Goal: Task Accomplishment & Management: Manage account settings

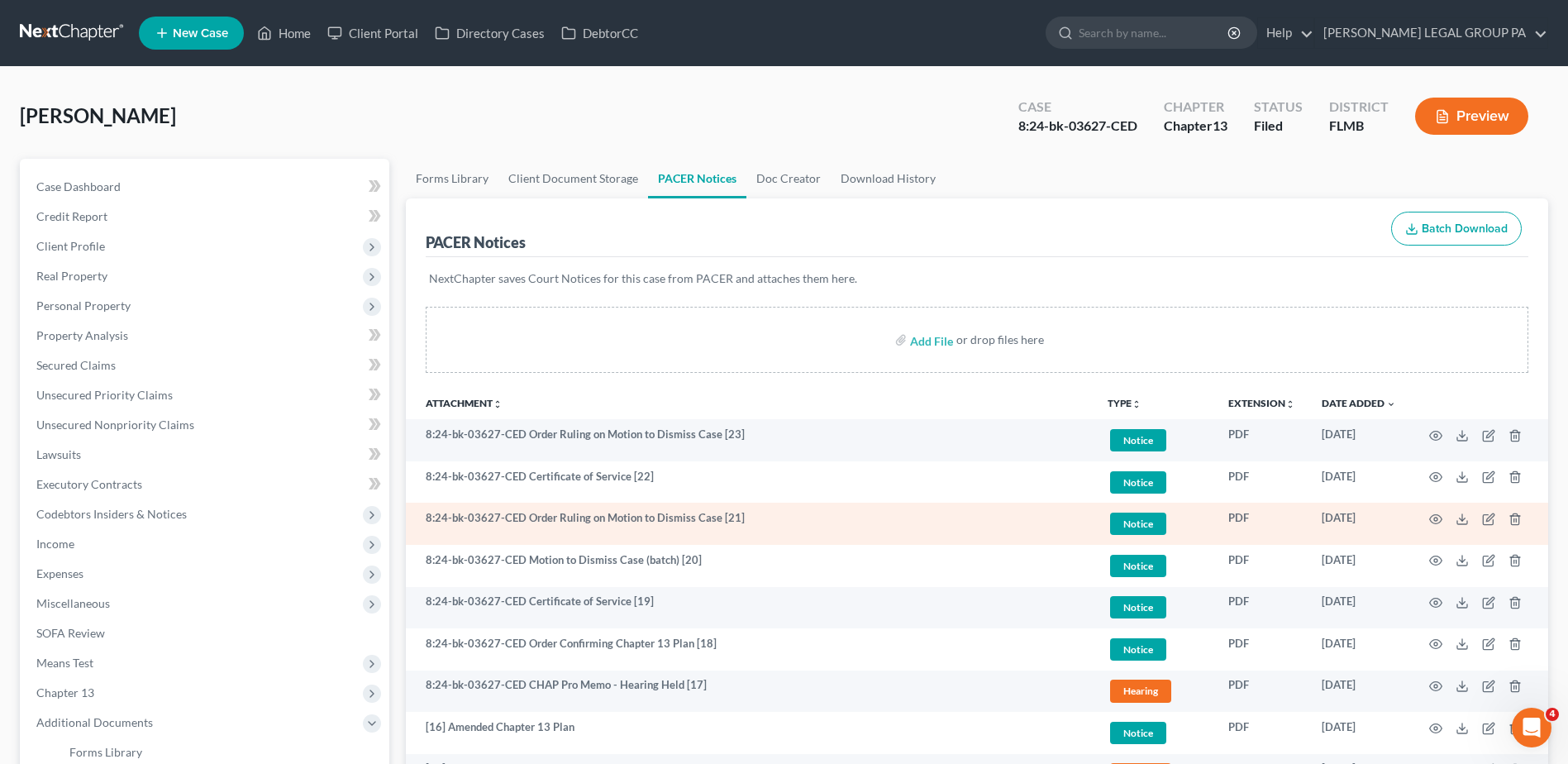
scroll to position [83, 0]
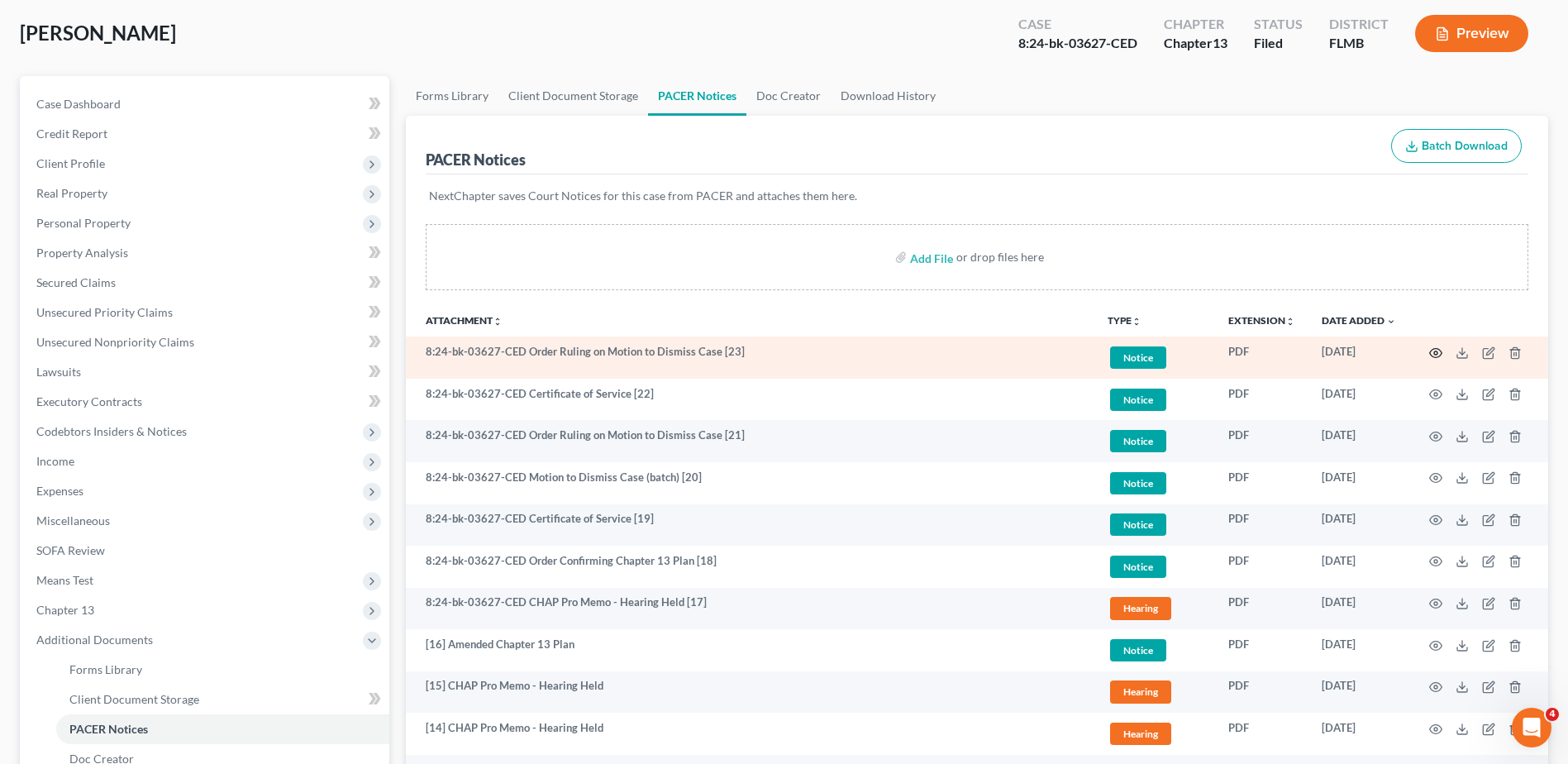
click at [1435, 356] on icon "button" at bounding box center [1435, 352] width 13 height 13
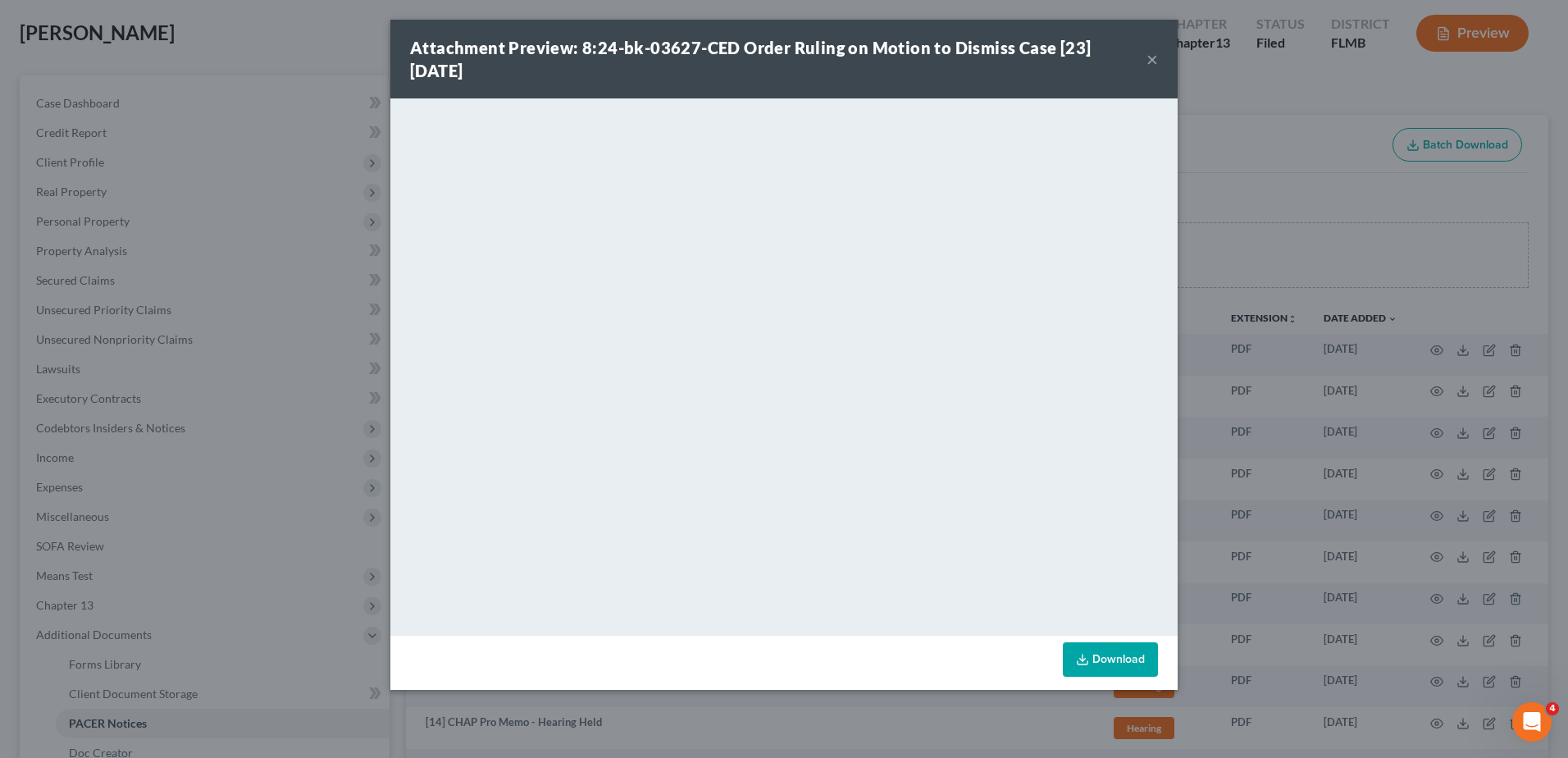
click at [1155, 58] on button "×" at bounding box center [1152, 58] width 11 height 20
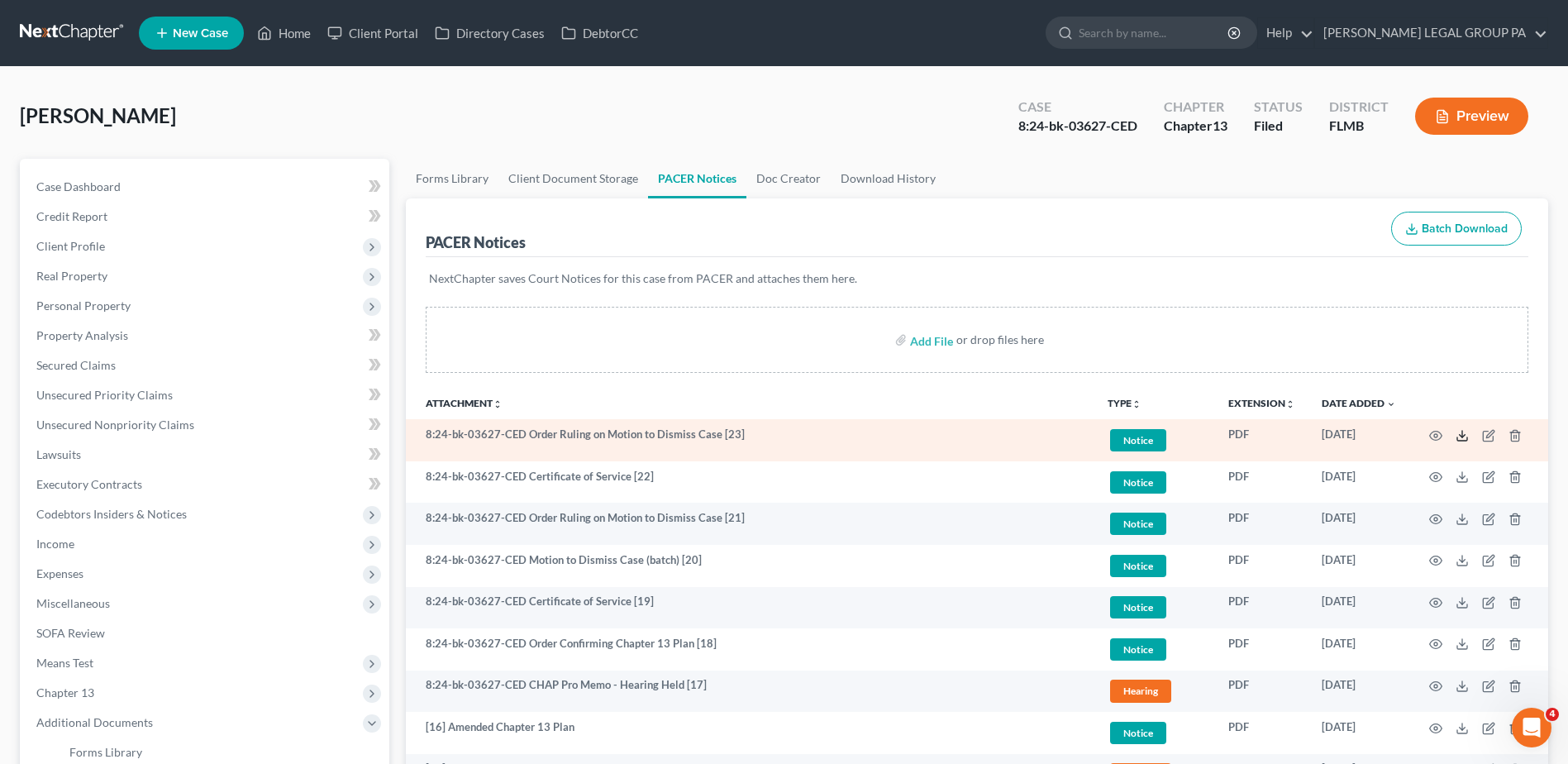
click at [1456, 435] on icon at bounding box center [1462, 436] width 13 height 13
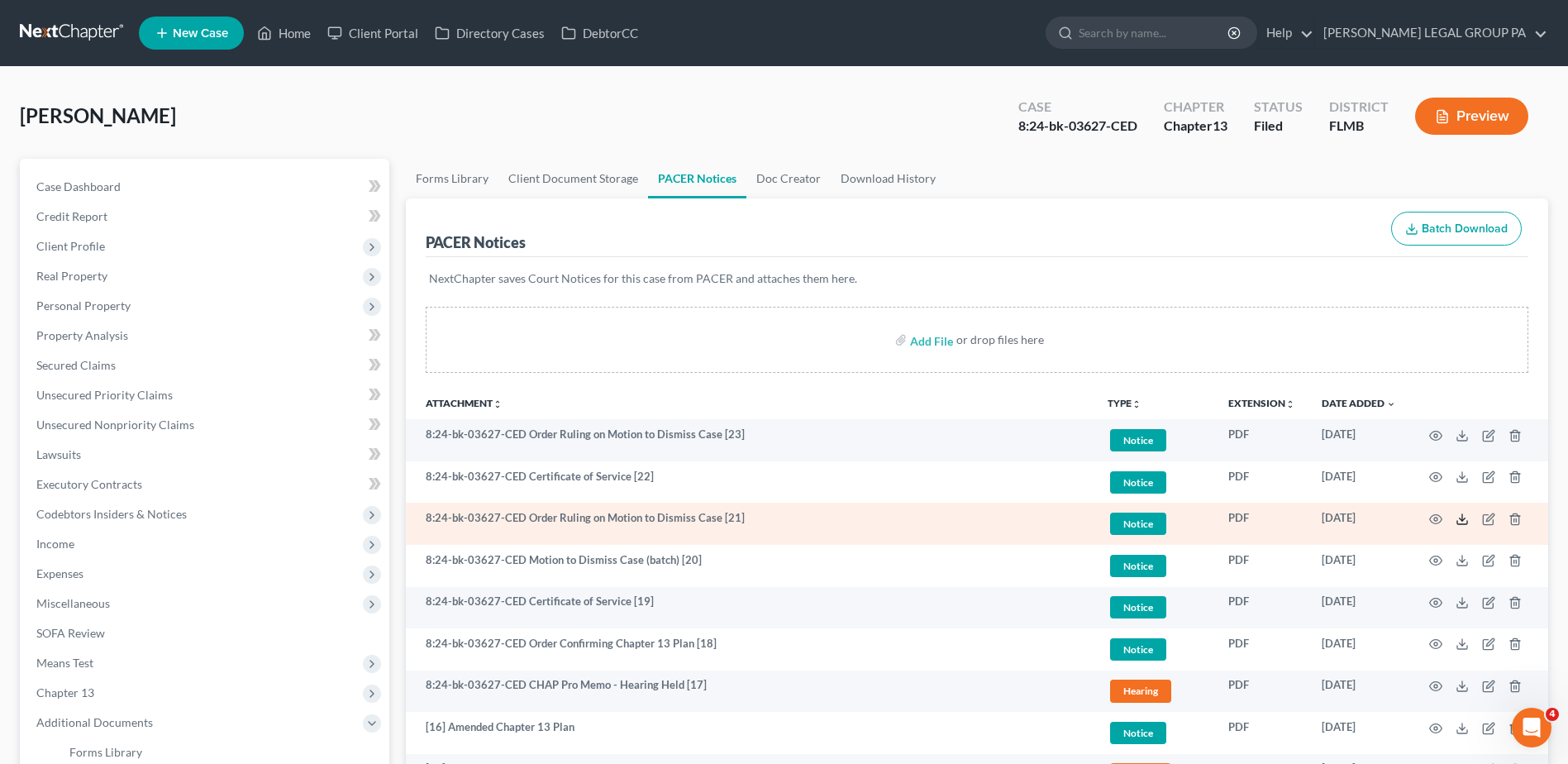
click at [1460, 518] on polyline at bounding box center [1463, 519] width 6 height 3
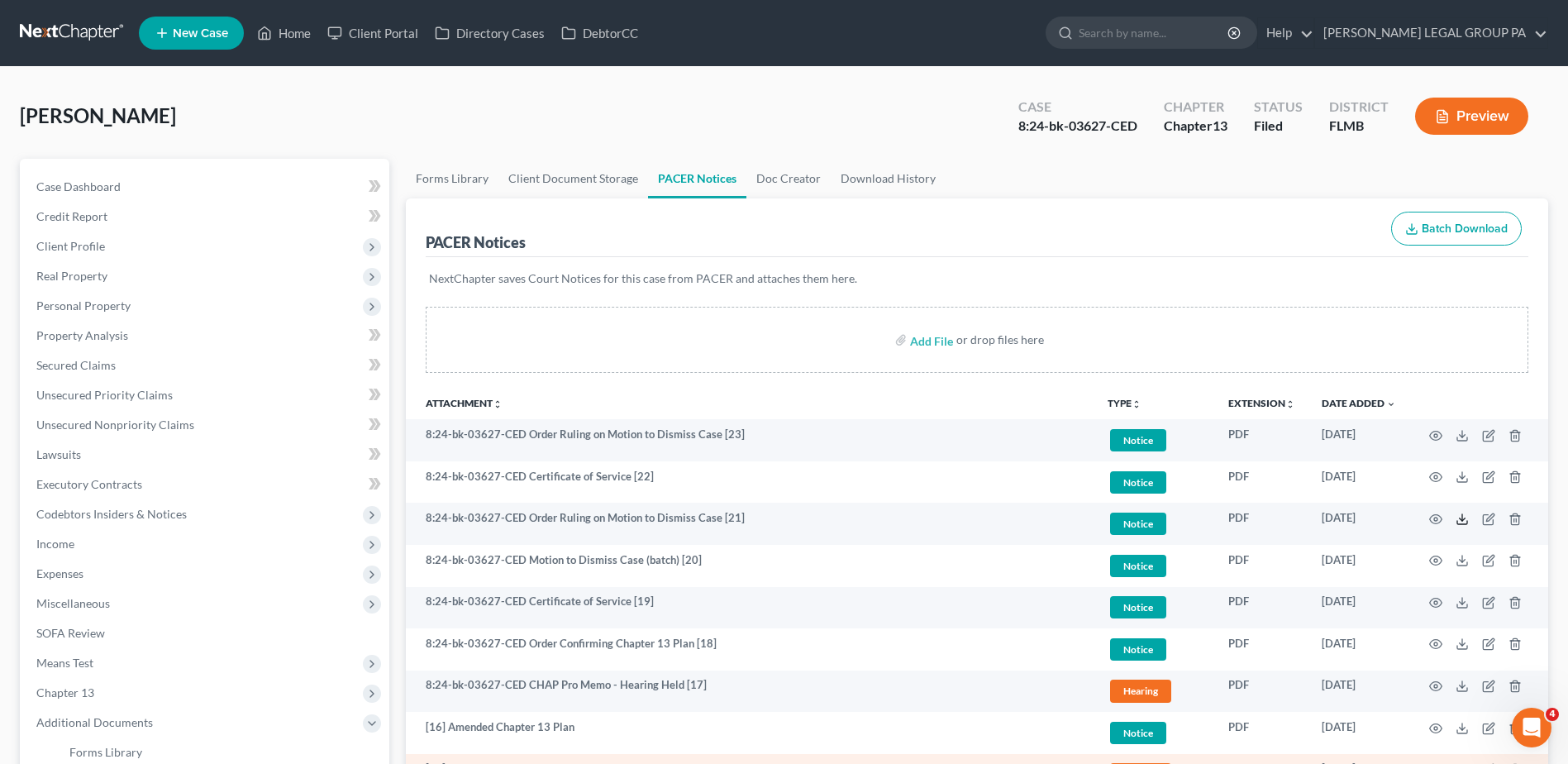
scroll to position [165, 0]
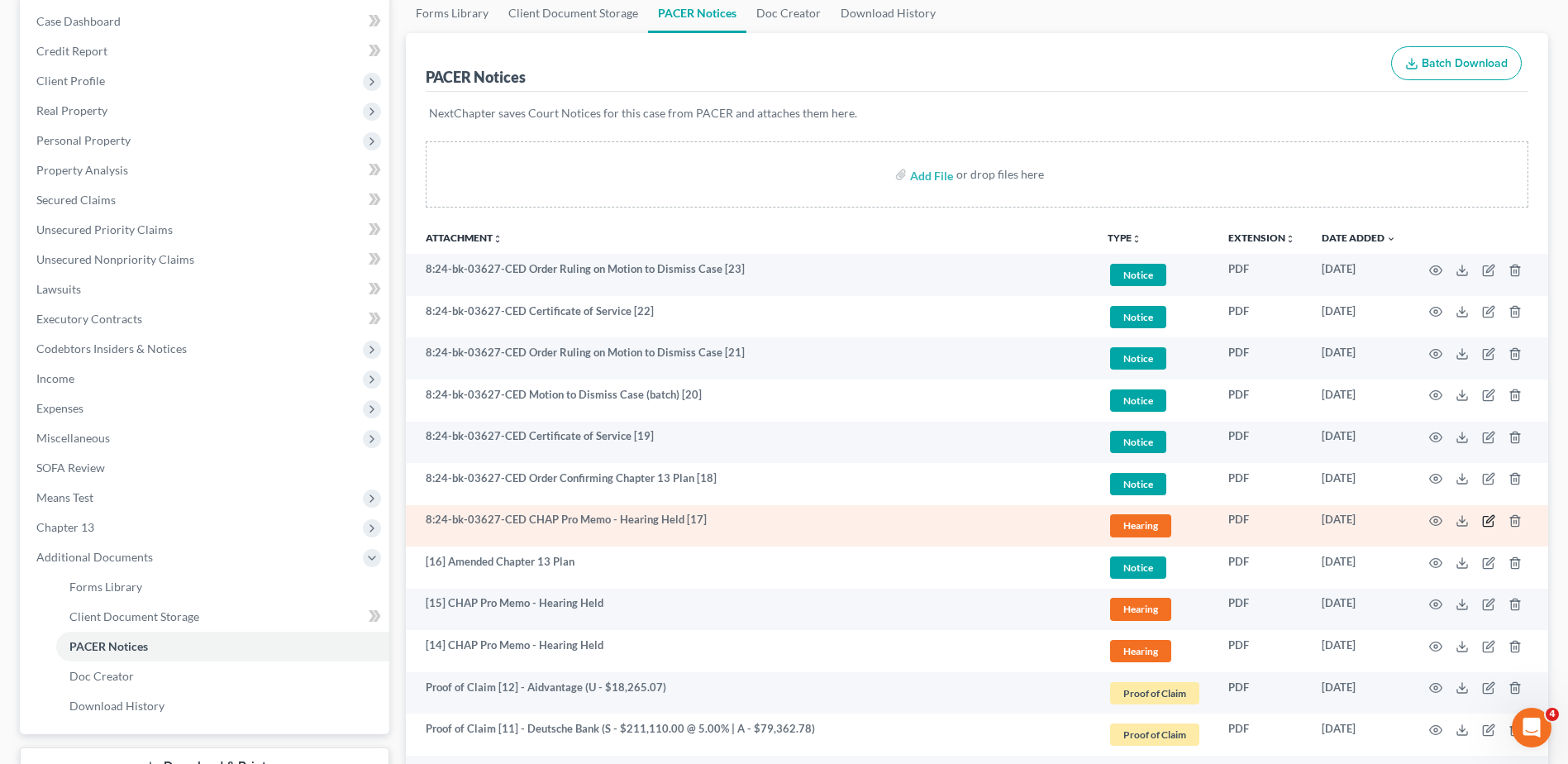
click at [1484, 515] on icon "button" at bounding box center [1488, 521] width 13 height 13
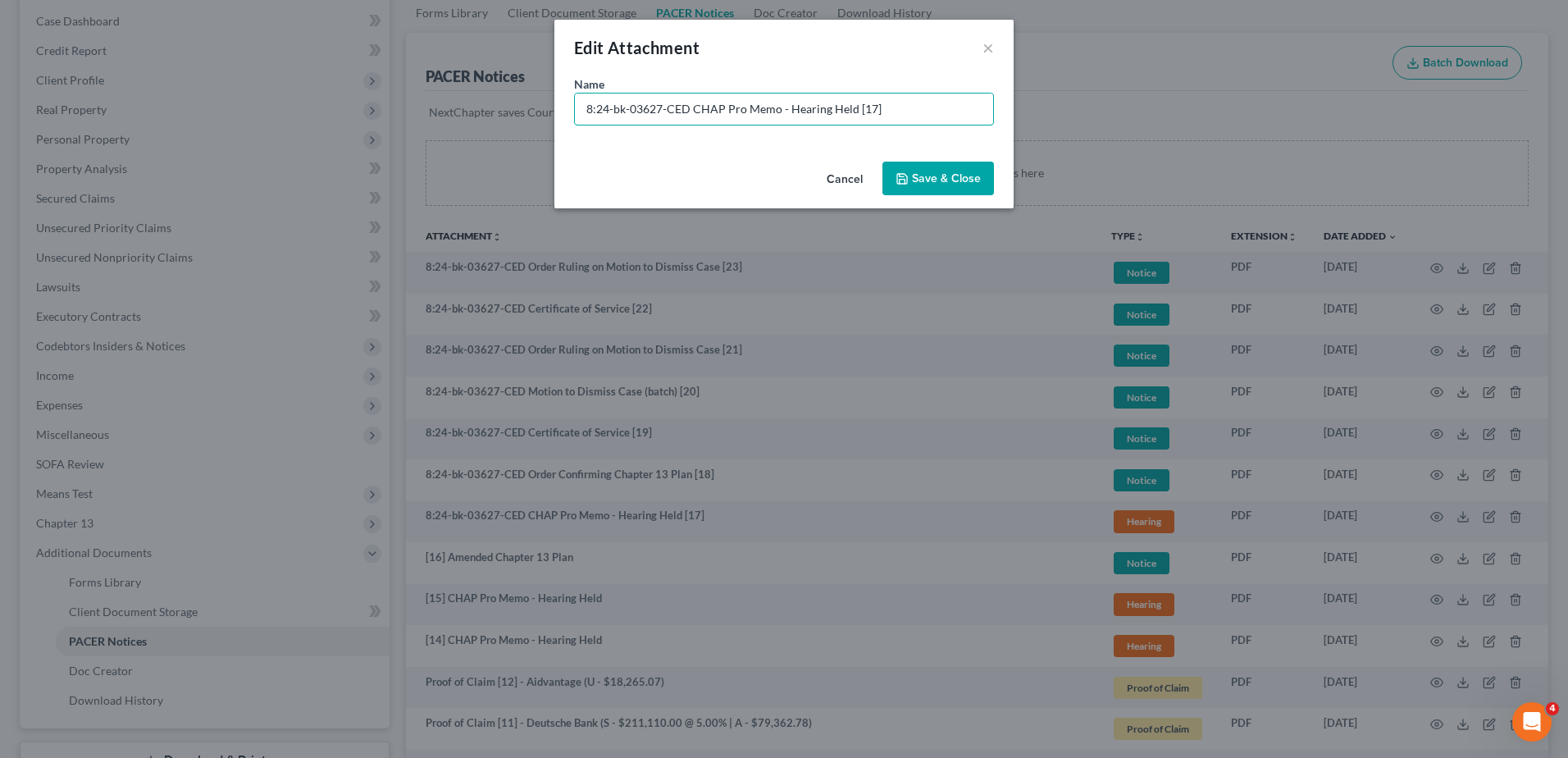
drag, startPoint x: 625, startPoint y: 118, endPoint x: 200, endPoint y: 118, distance: 425.0
click at [200, 118] on div "Edit Attachment × Name * 8:24-bk-03627-CED CHAP Pro Memo - Hearing Held [17] Ca…" at bounding box center [784, 379] width 1568 height 758
type input "[17] CHAP Pro Memo - Hearing Held"
click at [938, 177] on span "Save & Close" at bounding box center [946, 179] width 69 height 14
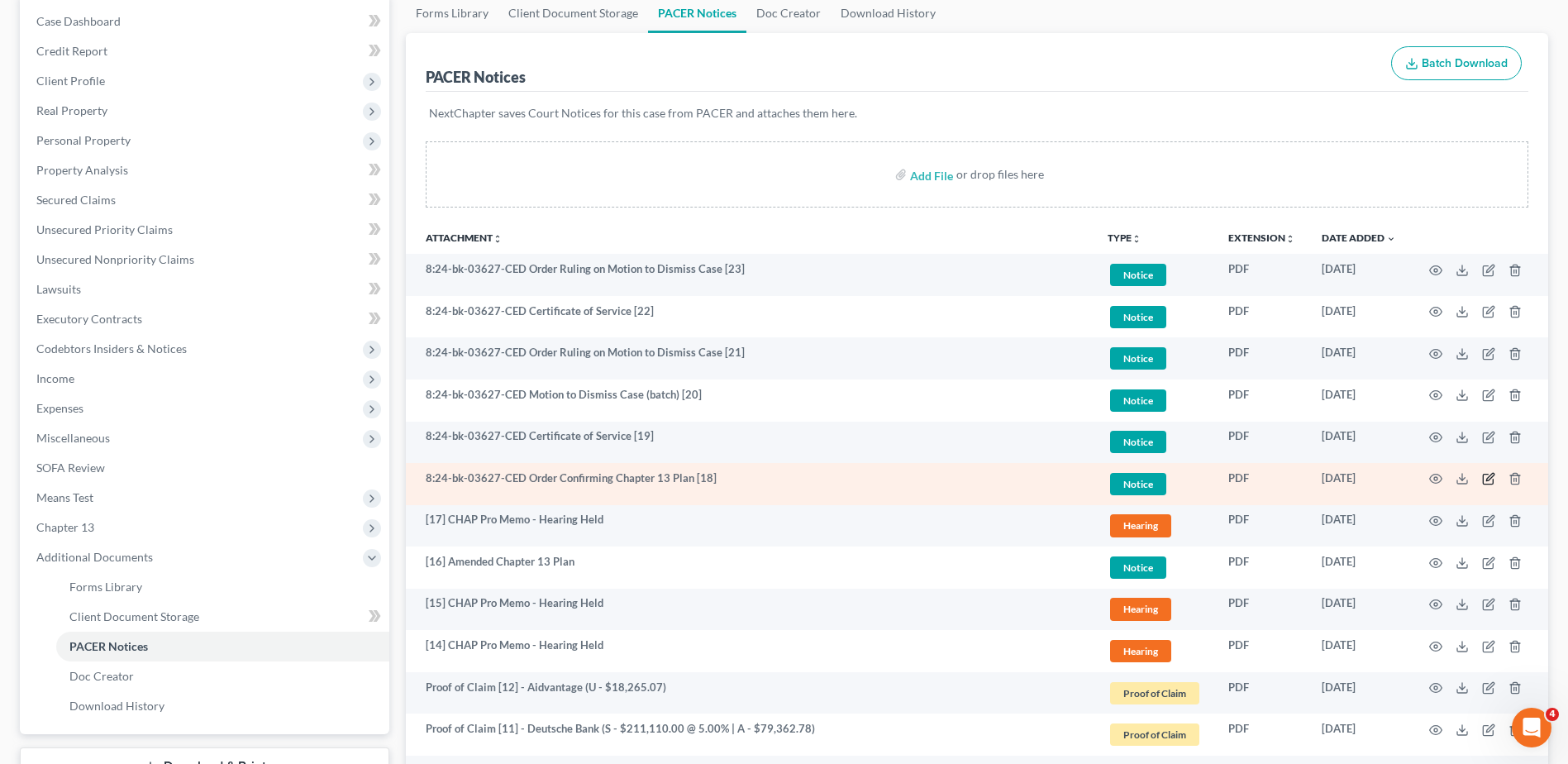
click at [1491, 479] on icon "button" at bounding box center [1488, 479] width 13 height 13
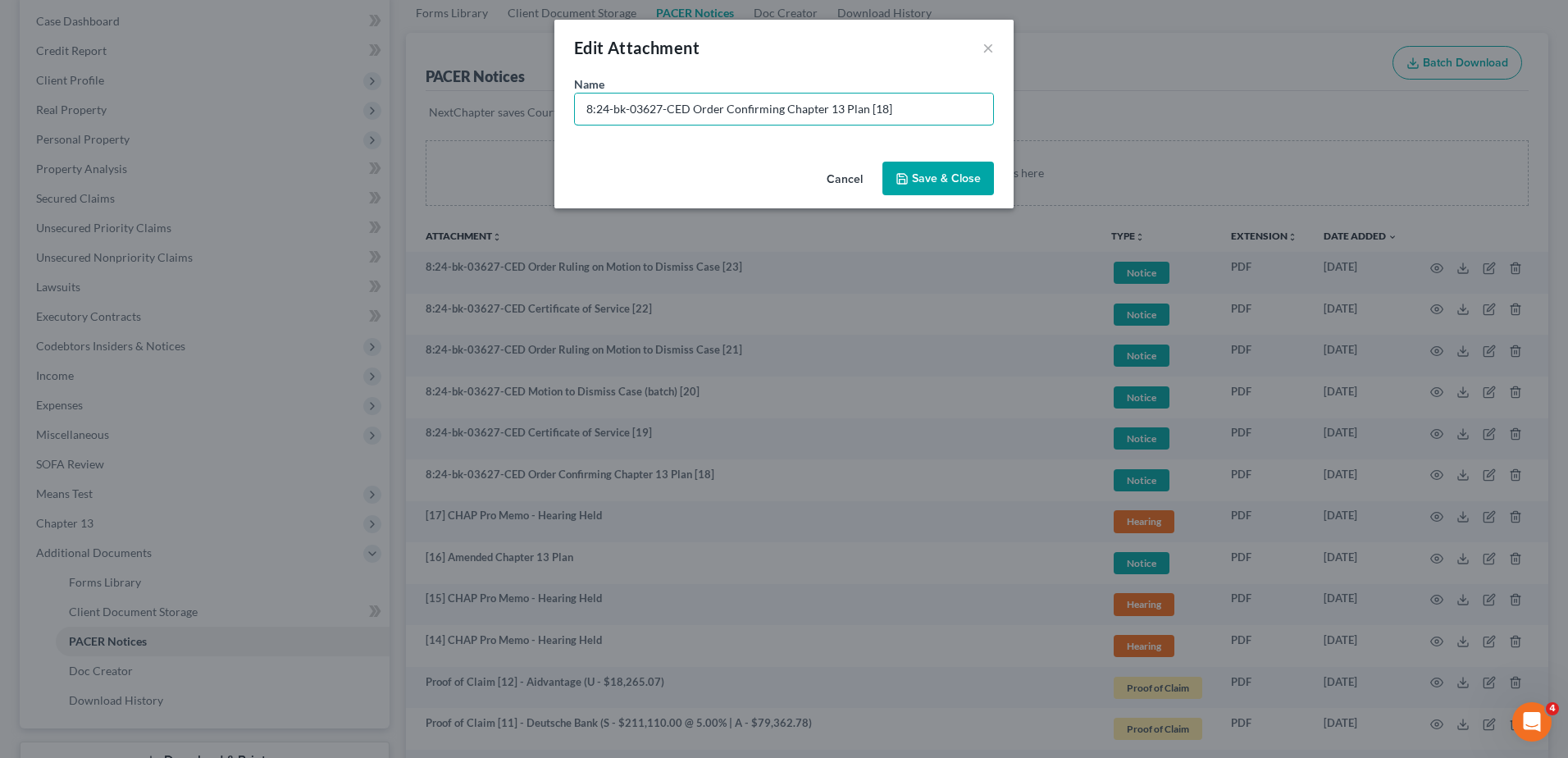
drag, startPoint x: 573, startPoint y: 129, endPoint x: 528, endPoint y: 123, distance: 45.4
click at [531, 124] on div "Edit Attachment × Name * 8:24-bk-03627-CED Order Confirming Chapter 13 Plan [18…" at bounding box center [784, 379] width 1568 height 758
type input "[18] Order Confirming Chapter 13 Plan"
click at [961, 176] on span "Save & Close" at bounding box center [946, 179] width 69 height 14
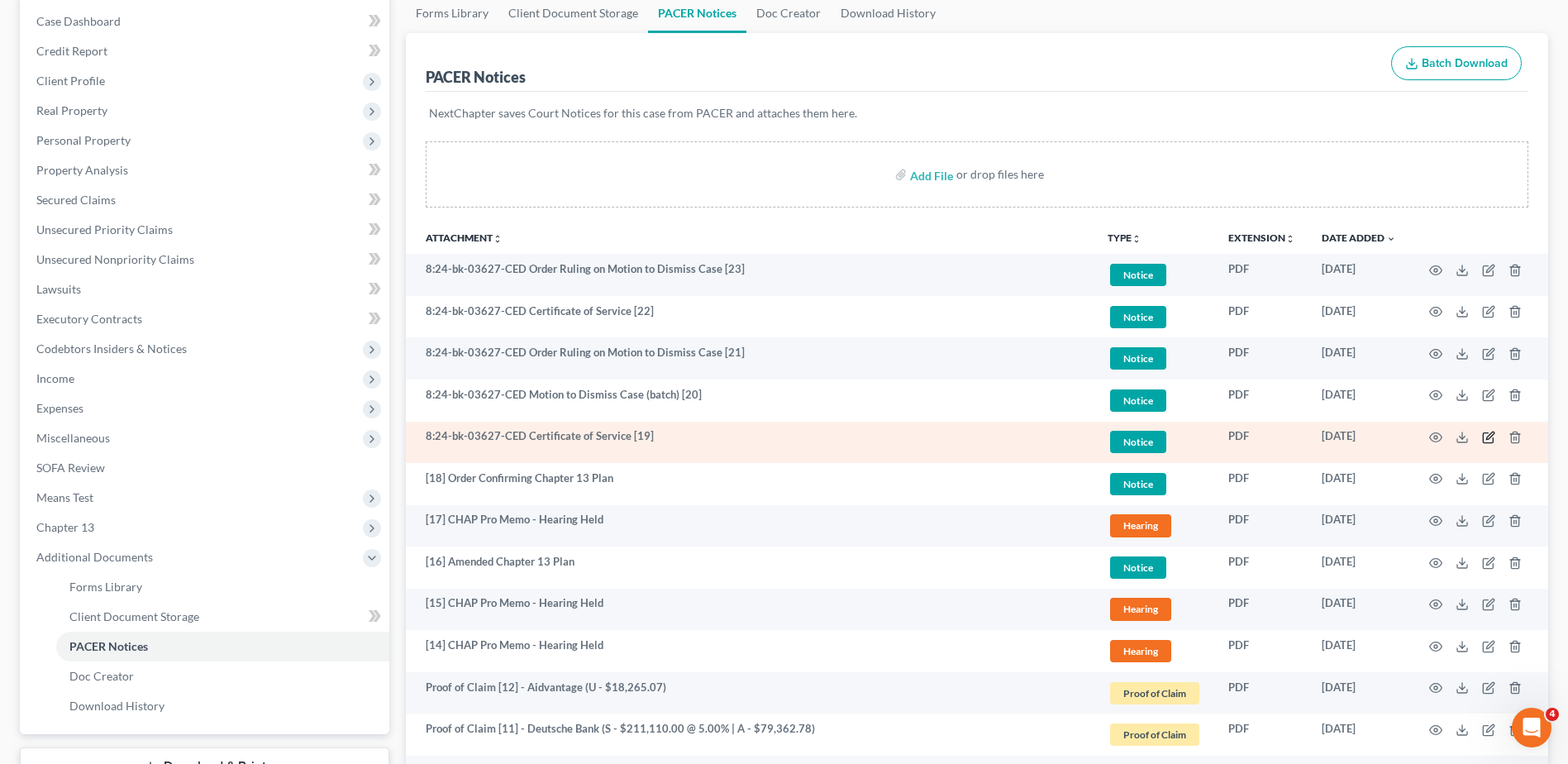
click at [1489, 440] on icon "button" at bounding box center [1488, 436] width 13 height 13
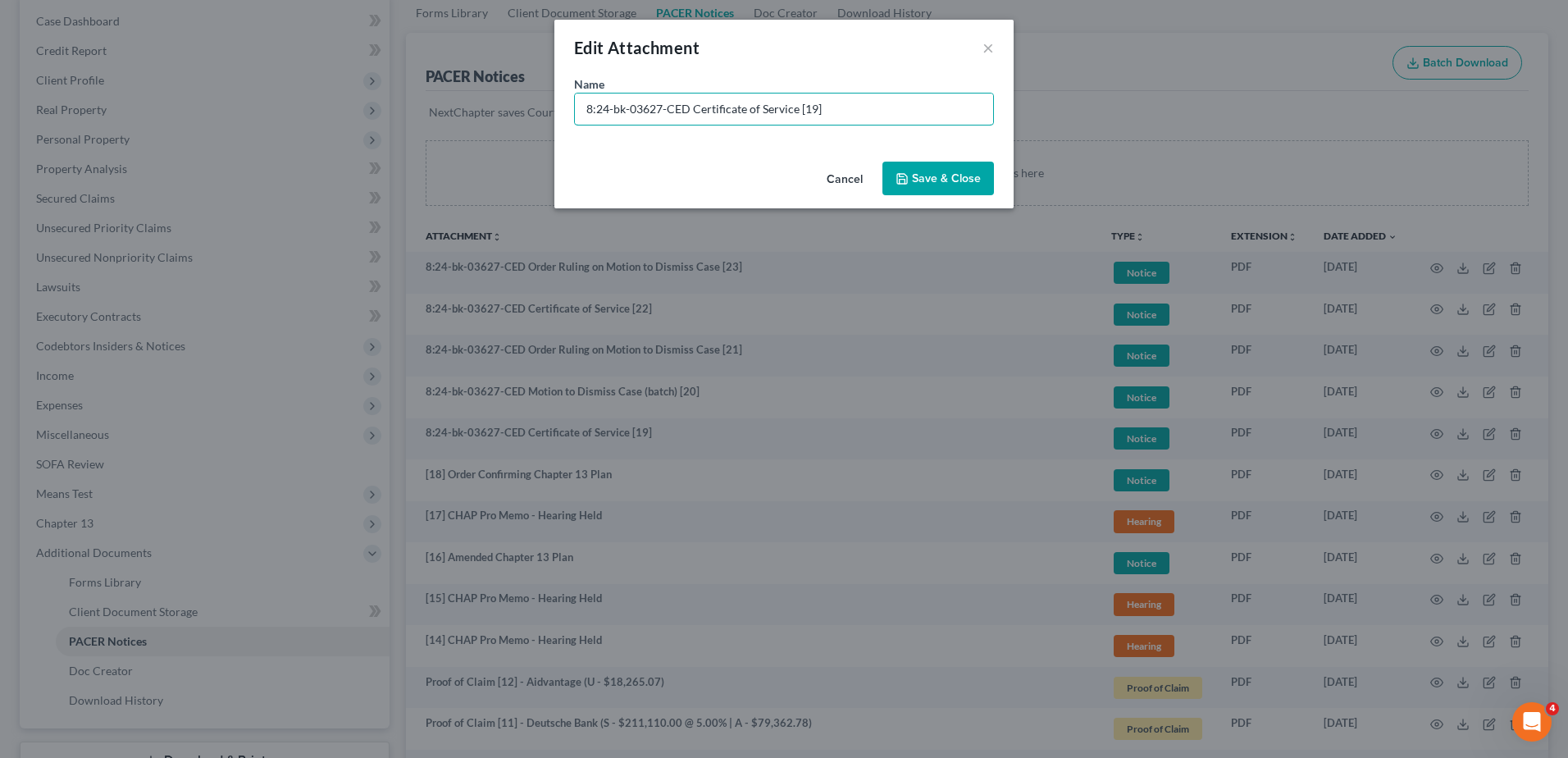
drag, startPoint x: 374, startPoint y: 71, endPoint x: 172, endPoint y: 38, distance: 204.7
click at [175, 38] on div "Edit Attachment × Name * 8:24-bk-03627-CED Certificate of Service [19] Cancel S…" at bounding box center [784, 379] width 1568 height 758
type input "[19] COS for Doc. 18"
click at [931, 188] on button "Save & Close" at bounding box center [938, 179] width 112 height 35
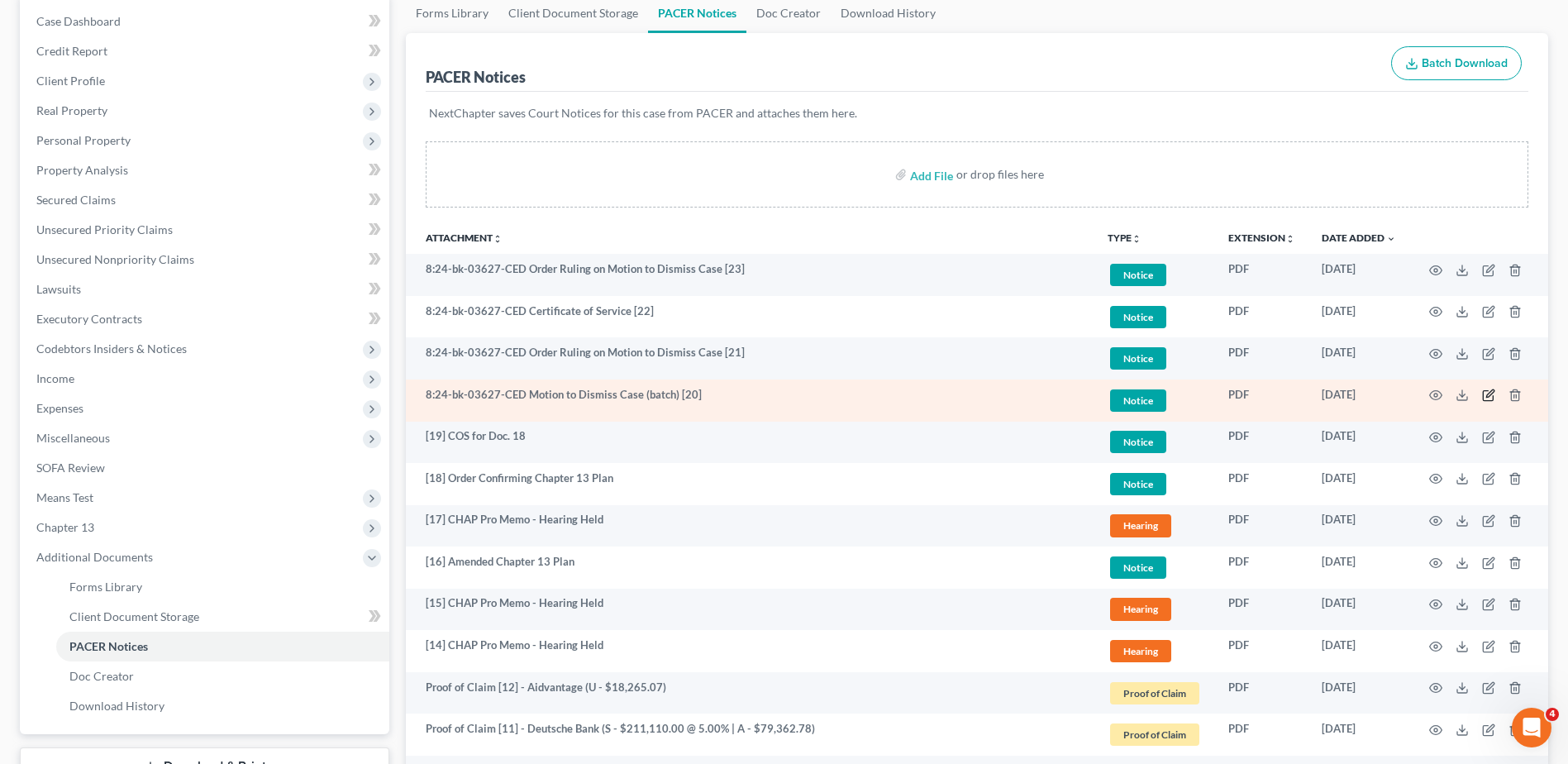
click at [1487, 393] on icon "button" at bounding box center [1488, 394] width 13 height 13
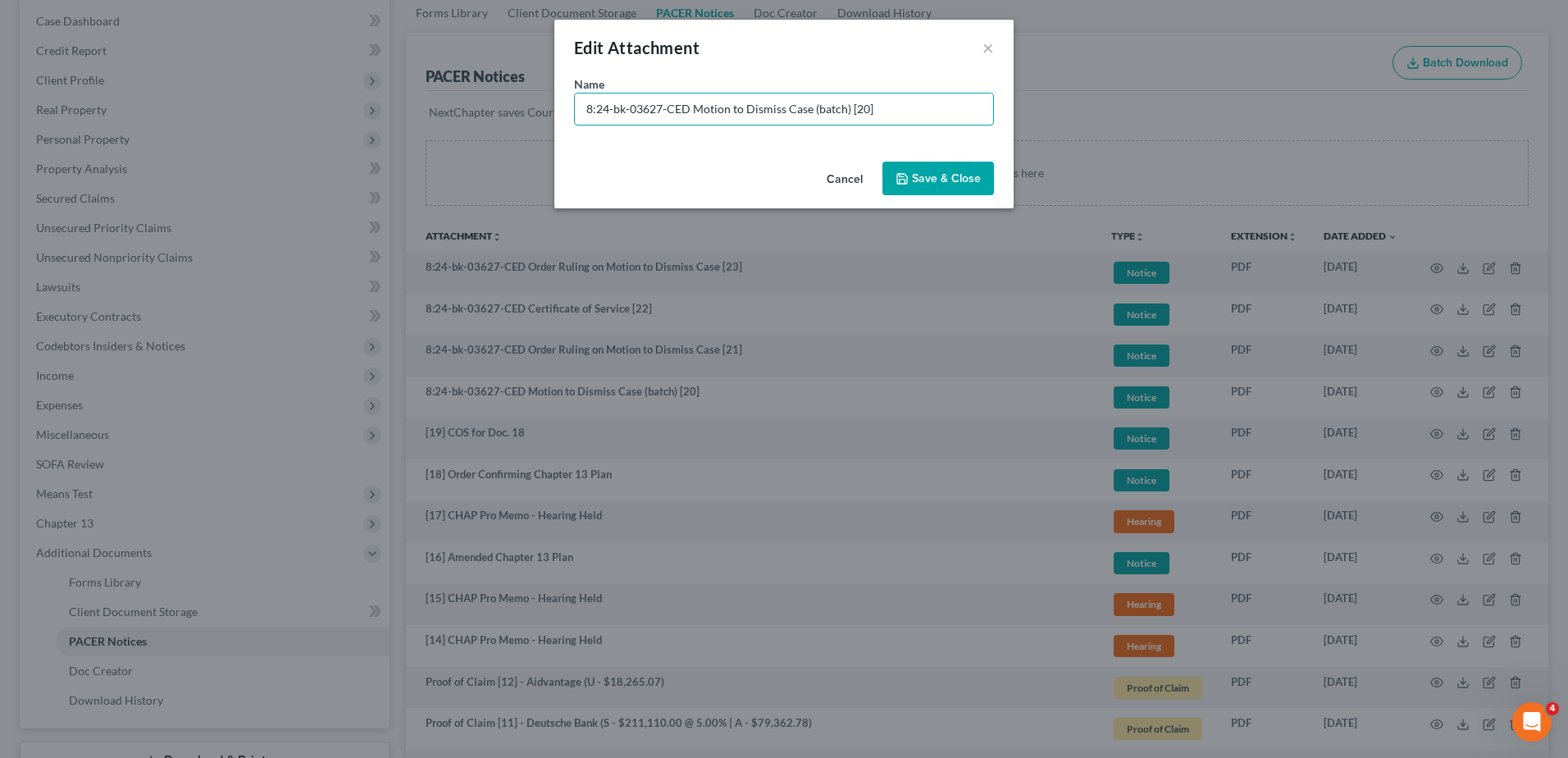
drag, startPoint x: 672, startPoint y: 106, endPoint x: 216, endPoint y: 91, distance: 456.2
click at [216, 91] on div "Edit Attachment × Name * 8:24-bk-03627-CED Motion to Dismiss Case (batch) [20] …" at bounding box center [784, 379] width 1568 height 758
type input "[20] Motion to Dismiss Case"
click at [926, 181] on span "Save & Close" at bounding box center [946, 179] width 69 height 14
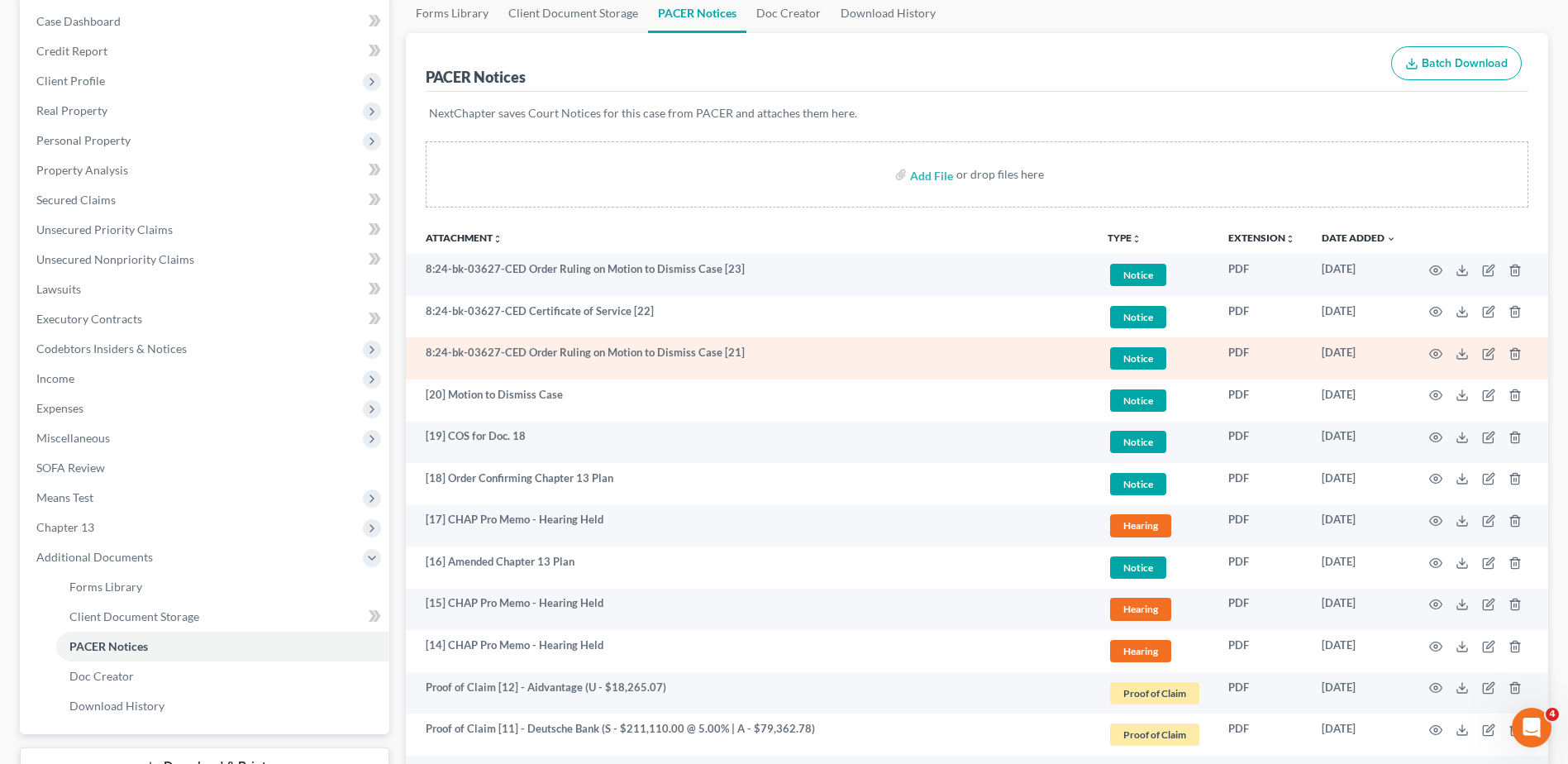
click at [1474, 353] on td at bounding box center [1478, 358] width 139 height 42
click at [1491, 355] on icon "button" at bounding box center [1488, 353] width 13 height 13
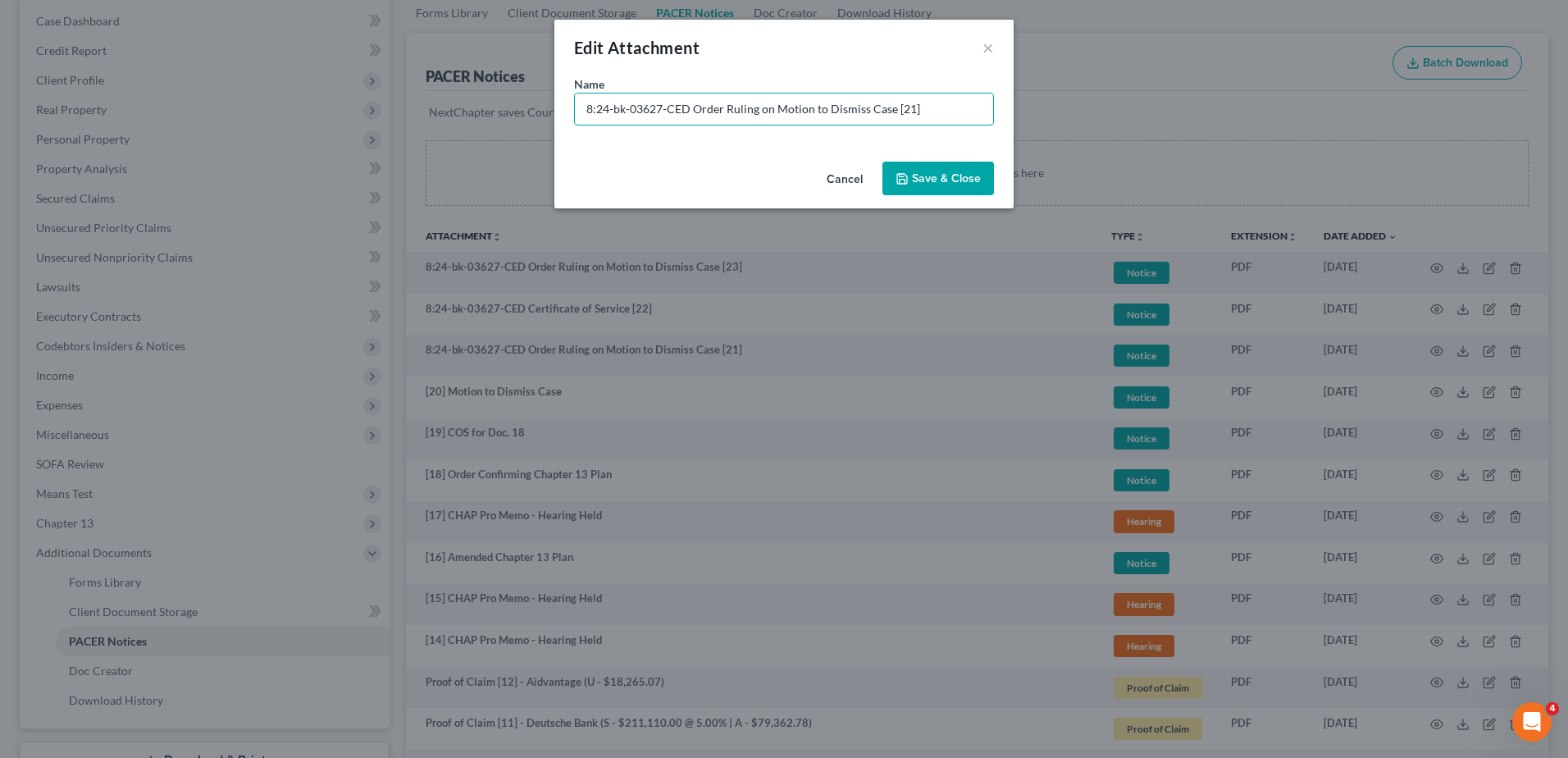
drag, startPoint x: 688, startPoint y: 108, endPoint x: 305, endPoint y: 124, distance: 383.3
click at [307, 124] on div "Edit Attachment × Name * 8:24-bk-03627-CED Order Ruling on Motion to Dismiss Ca…" at bounding box center [784, 379] width 1568 height 758
type input "[21] Order Ruling on Motion to Dismiss Case"
click at [929, 173] on span "Save & Close" at bounding box center [946, 179] width 69 height 14
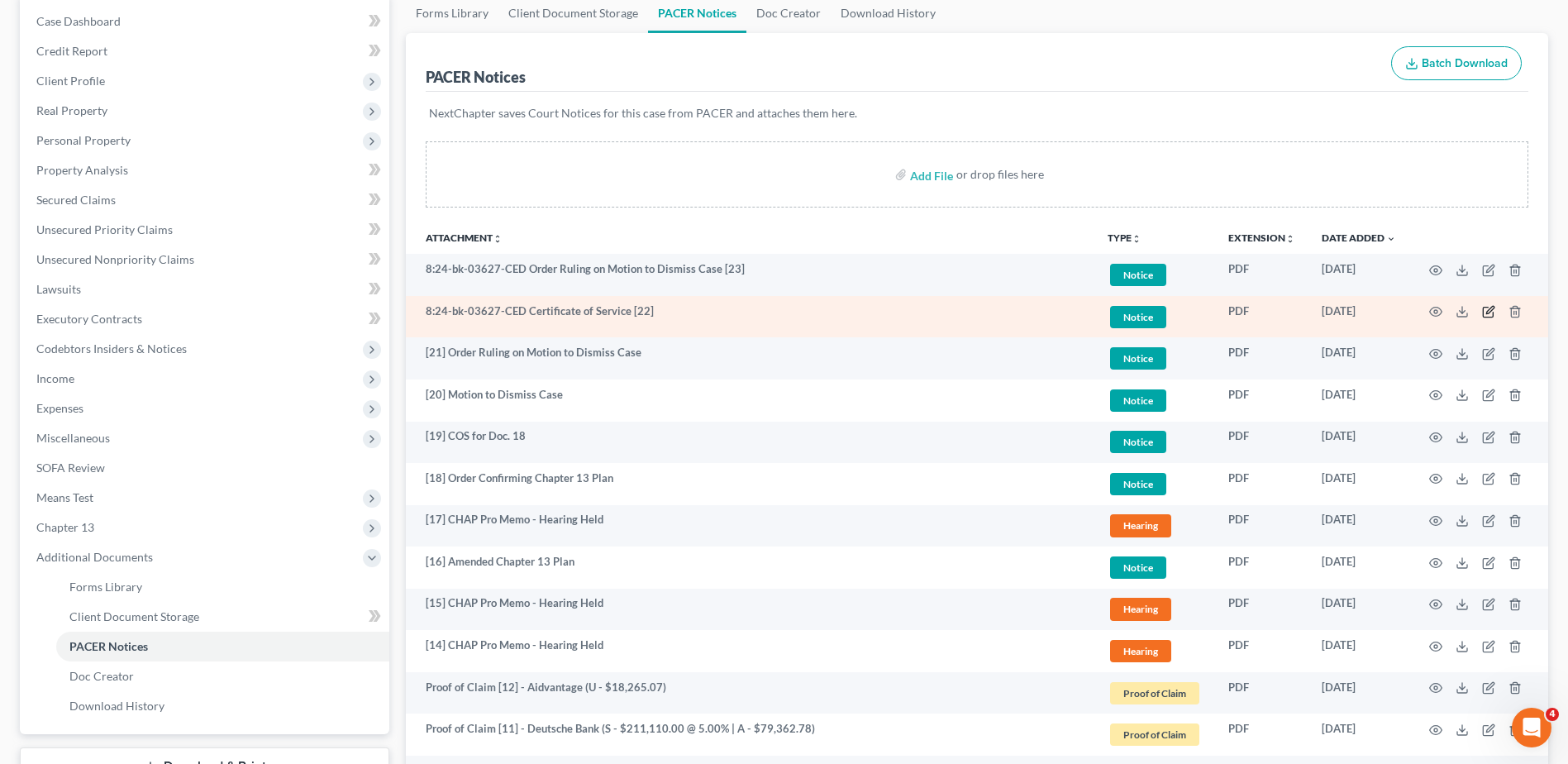
click at [1489, 310] on icon "button" at bounding box center [1490, 310] width 7 height 7
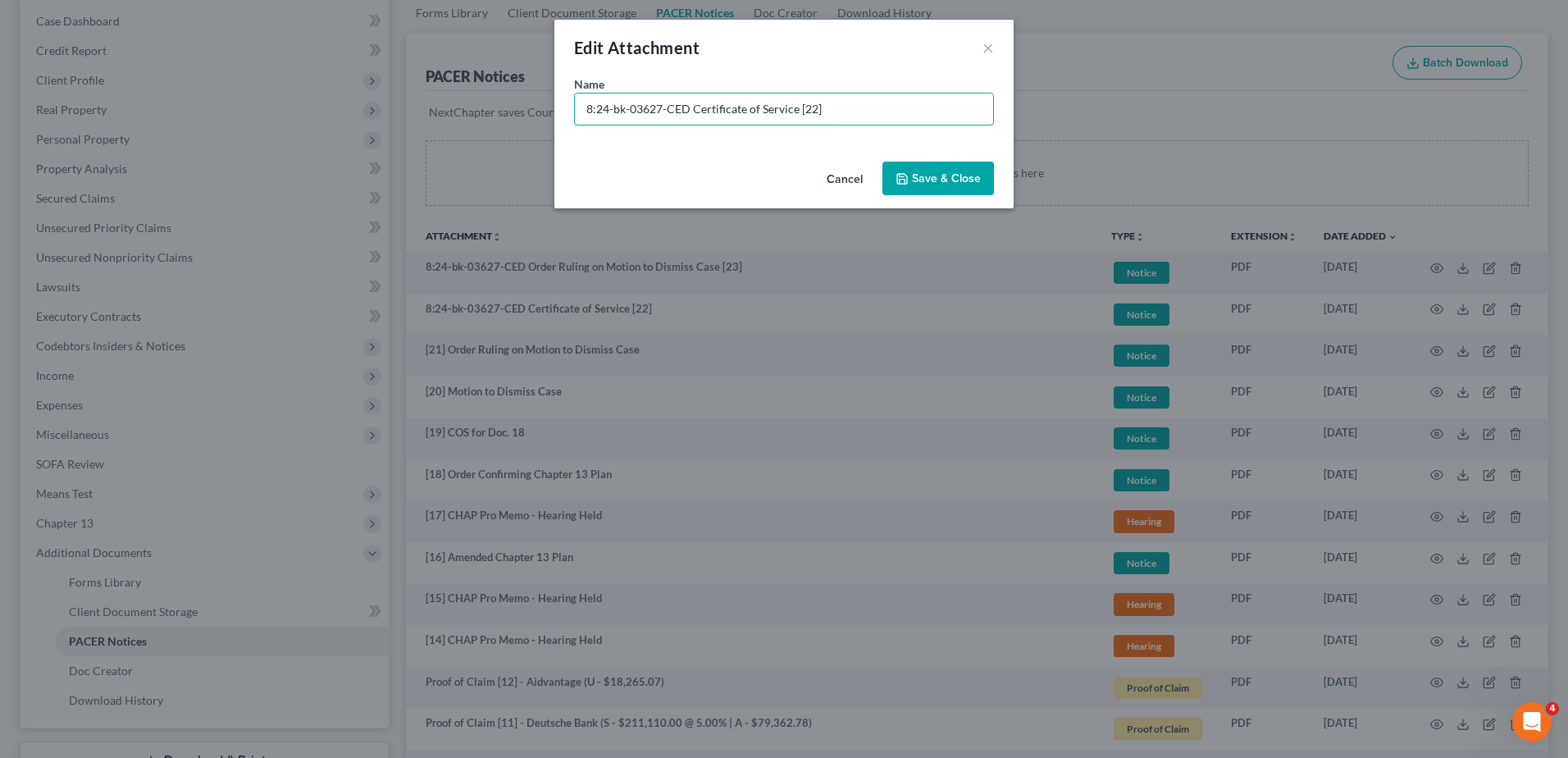
drag, startPoint x: 752, startPoint y: 115, endPoint x: 309, endPoint y: 121, distance: 443.0
click at [301, 126] on div "Edit Attachment × Name * 8:24-bk-03627-CED Certificate of Service [22] Cancel S…" at bounding box center [784, 379] width 1568 height 758
type input "[22] COS for Doc. 21"
click at [971, 177] on span "Save & Close" at bounding box center [946, 179] width 69 height 14
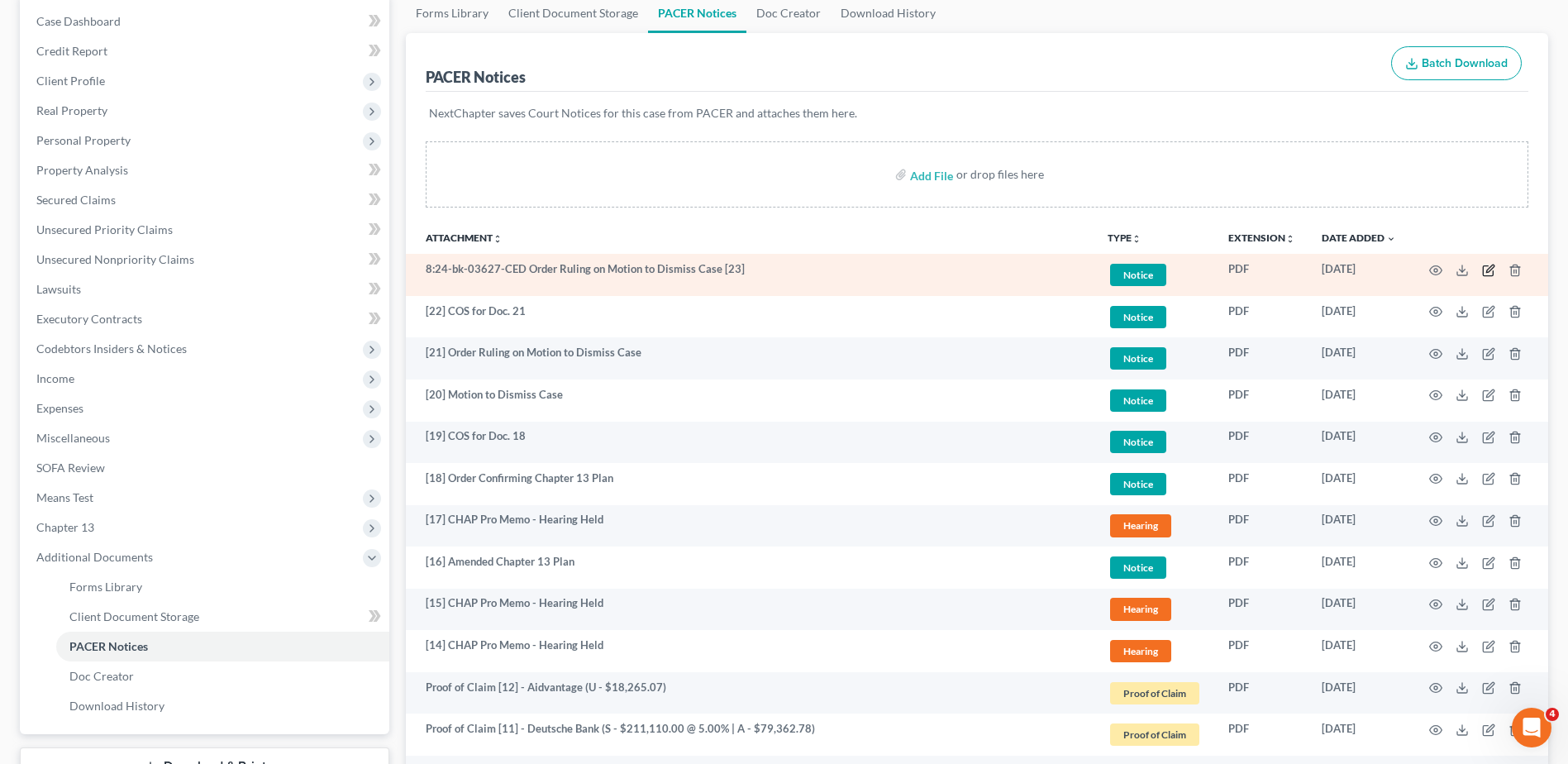
click at [1491, 270] on icon "button" at bounding box center [1490, 268] width 7 height 7
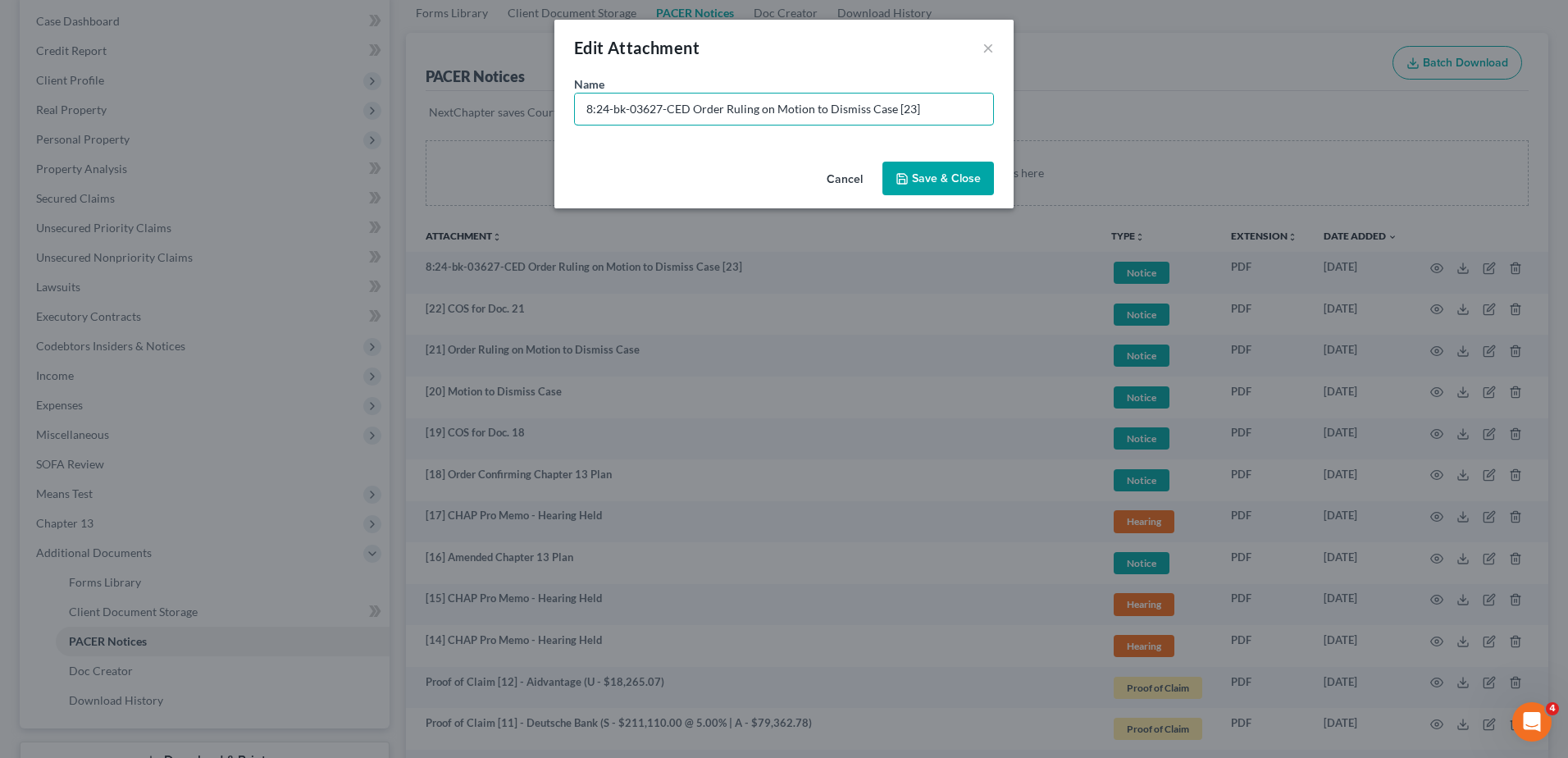
drag, startPoint x: 690, startPoint y: 105, endPoint x: 125, endPoint y: 112, distance: 565.0
click at [125, 112] on div "Edit Attachment × Name * 8:24-bk-03627-CED Order Ruling on Motion to Dismiss Ca…" at bounding box center [784, 379] width 1568 height 758
type input "[23] Order Ruling on Motion to Dismiss Case"
click at [926, 176] on span "Save & Close" at bounding box center [946, 179] width 69 height 14
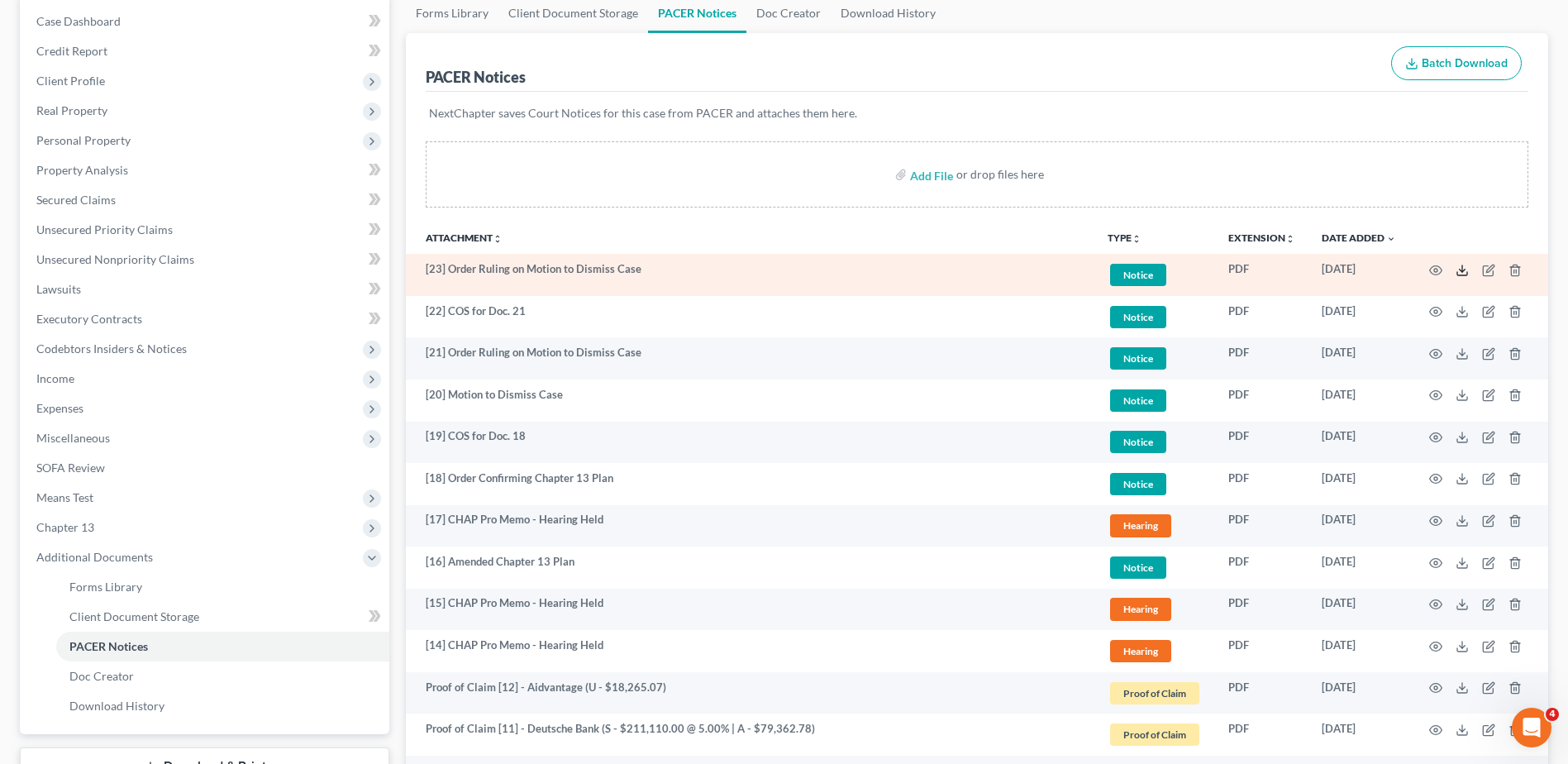
click at [1461, 268] on icon at bounding box center [1462, 270] width 13 height 13
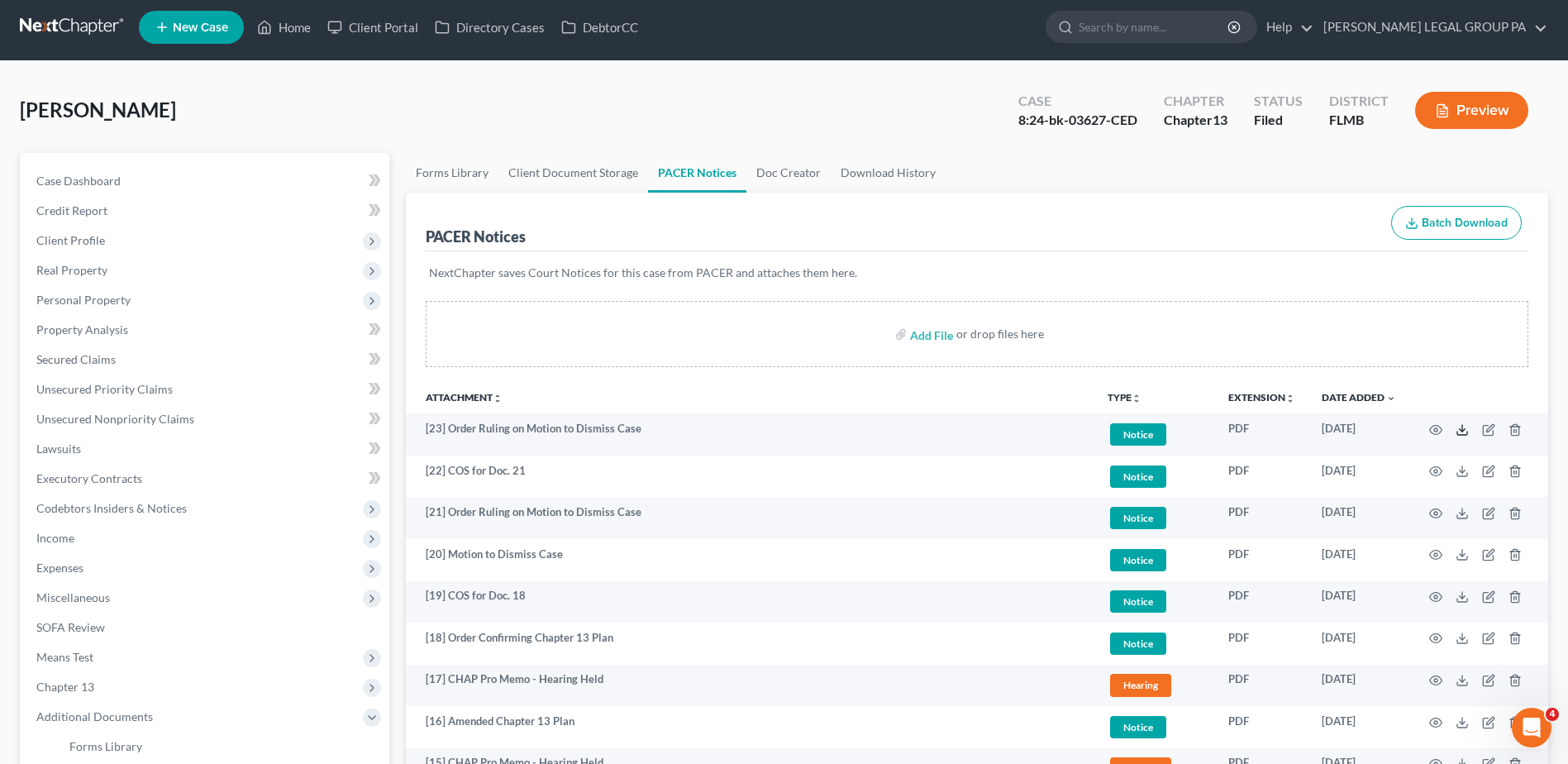
scroll to position [0, 0]
